Goal: Book appointment/travel/reservation

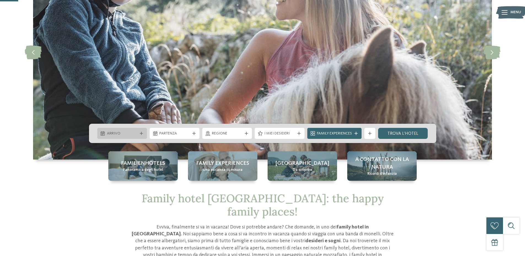
click at [116, 129] on div "Arrivo" at bounding box center [122, 133] width 50 height 11
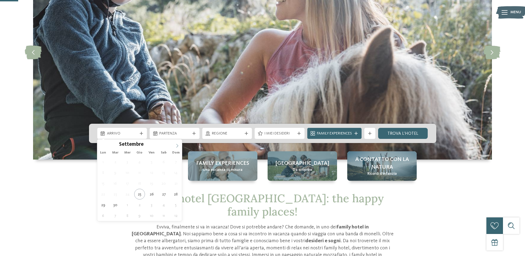
click at [180, 144] on span at bounding box center [176, 143] width 9 height 9
click at [179, 144] on icon at bounding box center [177, 146] width 4 height 4
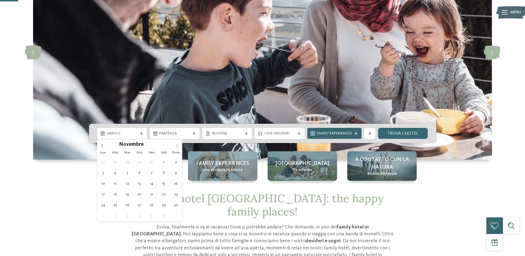
click at [179, 144] on icon at bounding box center [177, 146] width 4 height 4
type input "****"
click at [179, 144] on icon at bounding box center [177, 146] width 4 height 4
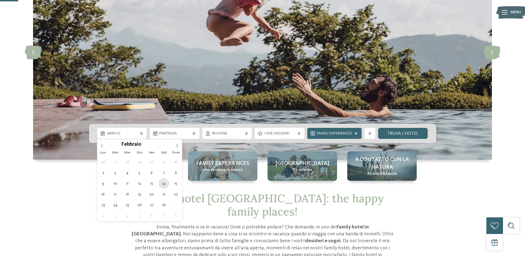
type div "[DATE]"
type input "****"
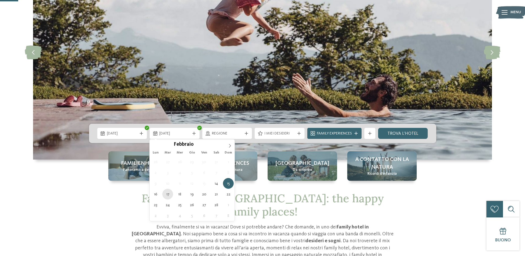
type div "[DATE]"
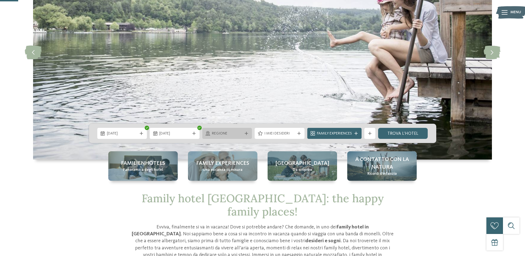
click at [234, 135] on span "Regione" at bounding box center [227, 134] width 31 height 6
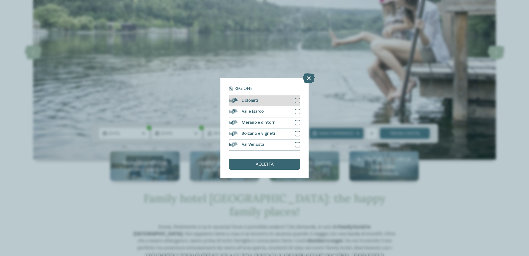
click at [297, 100] on div at bounding box center [298, 101] width 6 height 6
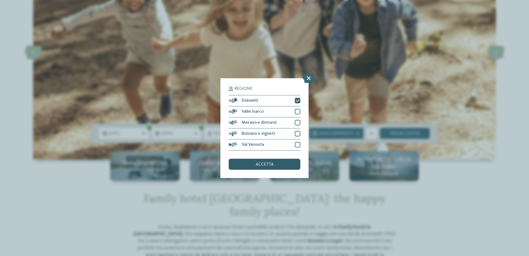
click at [272, 166] on span "accetta" at bounding box center [265, 164] width 18 height 4
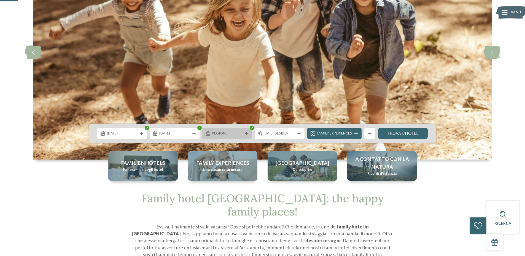
click at [240, 133] on span "Regione" at bounding box center [227, 134] width 31 height 6
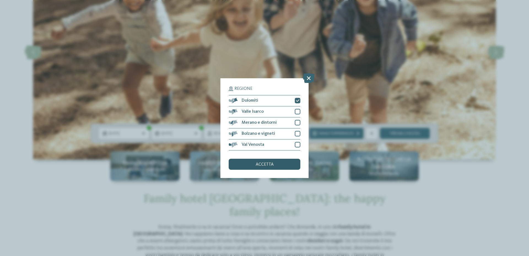
click at [271, 162] on span "accetta" at bounding box center [265, 164] width 18 height 4
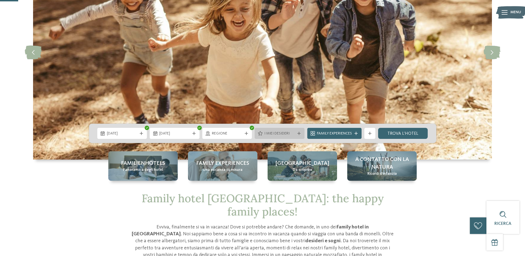
click at [283, 132] on span "I miei desideri" at bounding box center [279, 134] width 31 height 6
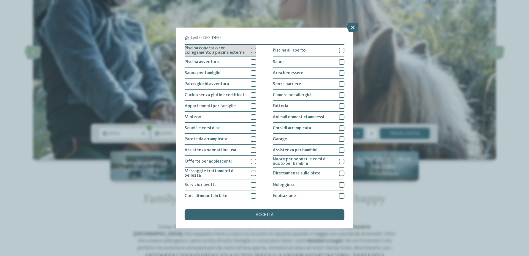
click at [252, 50] on div at bounding box center [254, 51] width 6 height 6
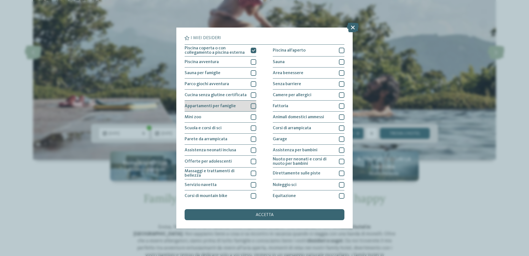
click at [251, 105] on div at bounding box center [254, 106] width 6 height 6
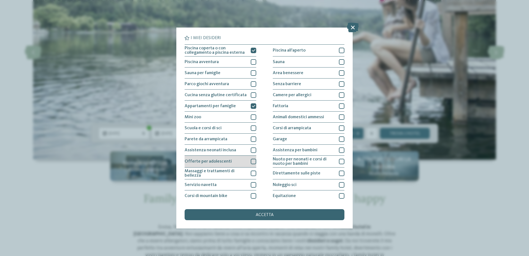
click at [251, 161] on div at bounding box center [254, 162] width 6 height 6
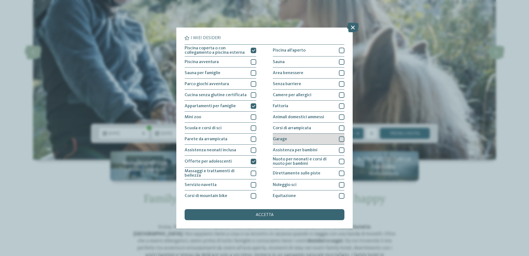
click at [339, 139] on div at bounding box center [342, 139] width 6 height 6
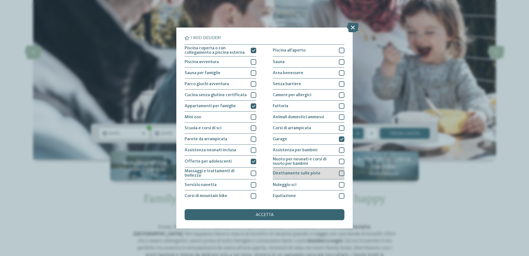
click at [339, 173] on div at bounding box center [342, 173] width 6 height 6
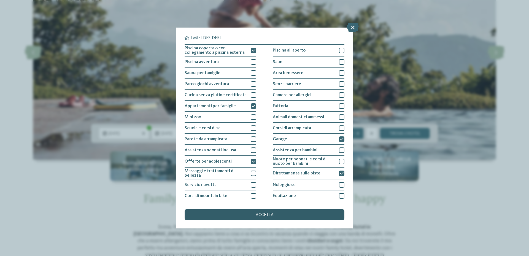
click at [280, 215] on div "accetta" at bounding box center [264, 214] width 160 height 11
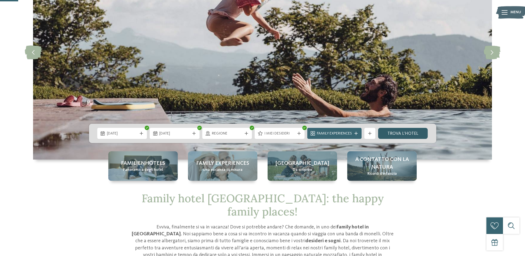
click at [404, 129] on link "trova l’hotel" at bounding box center [403, 133] width 50 height 11
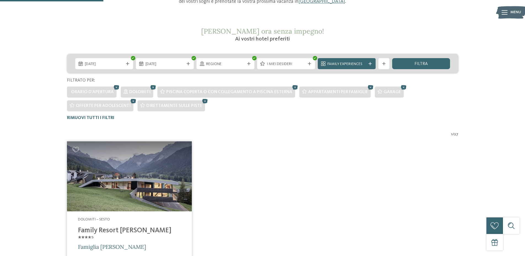
scroll to position [84, 0]
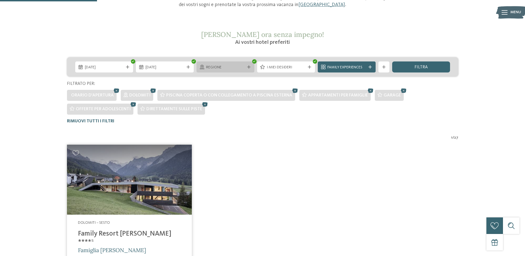
click at [236, 67] on span "Regione" at bounding box center [225, 68] width 39 height 6
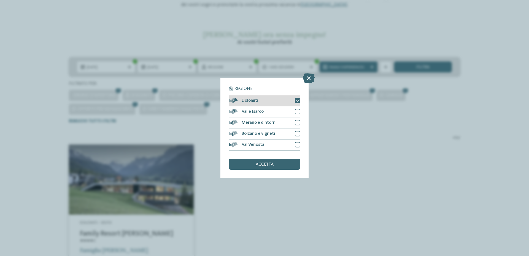
click at [295, 100] on div at bounding box center [298, 101] width 6 height 6
click at [299, 112] on div at bounding box center [298, 112] width 6 height 6
click at [298, 121] on div at bounding box center [298, 123] width 6 height 6
click at [296, 133] on div at bounding box center [298, 134] width 6 height 6
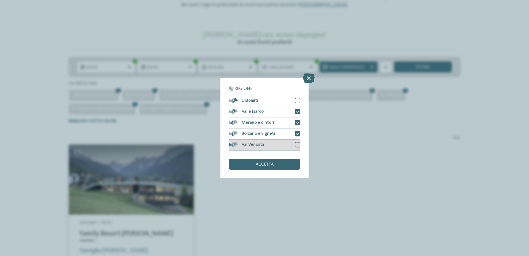
click at [297, 142] on div at bounding box center [298, 145] width 6 height 6
click at [297, 100] on div at bounding box center [298, 101] width 6 height 6
click at [277, 164] on div "accetta" at bounding box center [265, 164] width 72 height 11
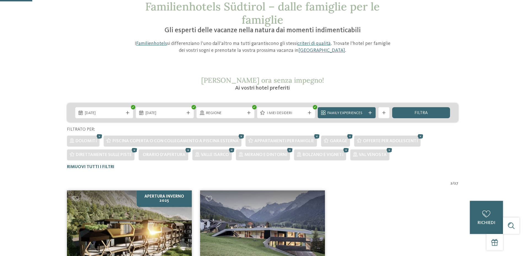
scroll to position [29, 0]
